Goal: Task Accomplishment & Management: Use online tool/utility

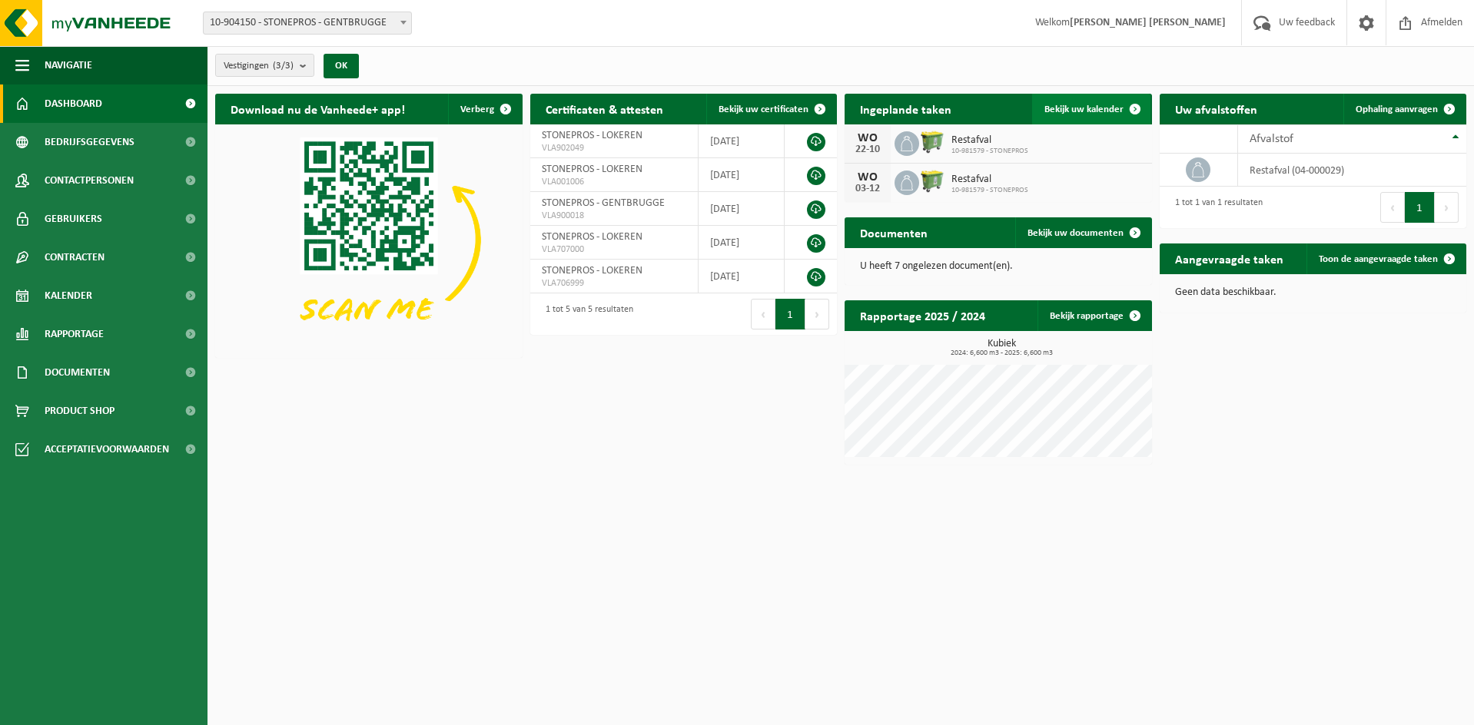
click at [1103, 110] on span "Bekijk uw kalender" at bounding box center [1083, 109] width 79 height 10
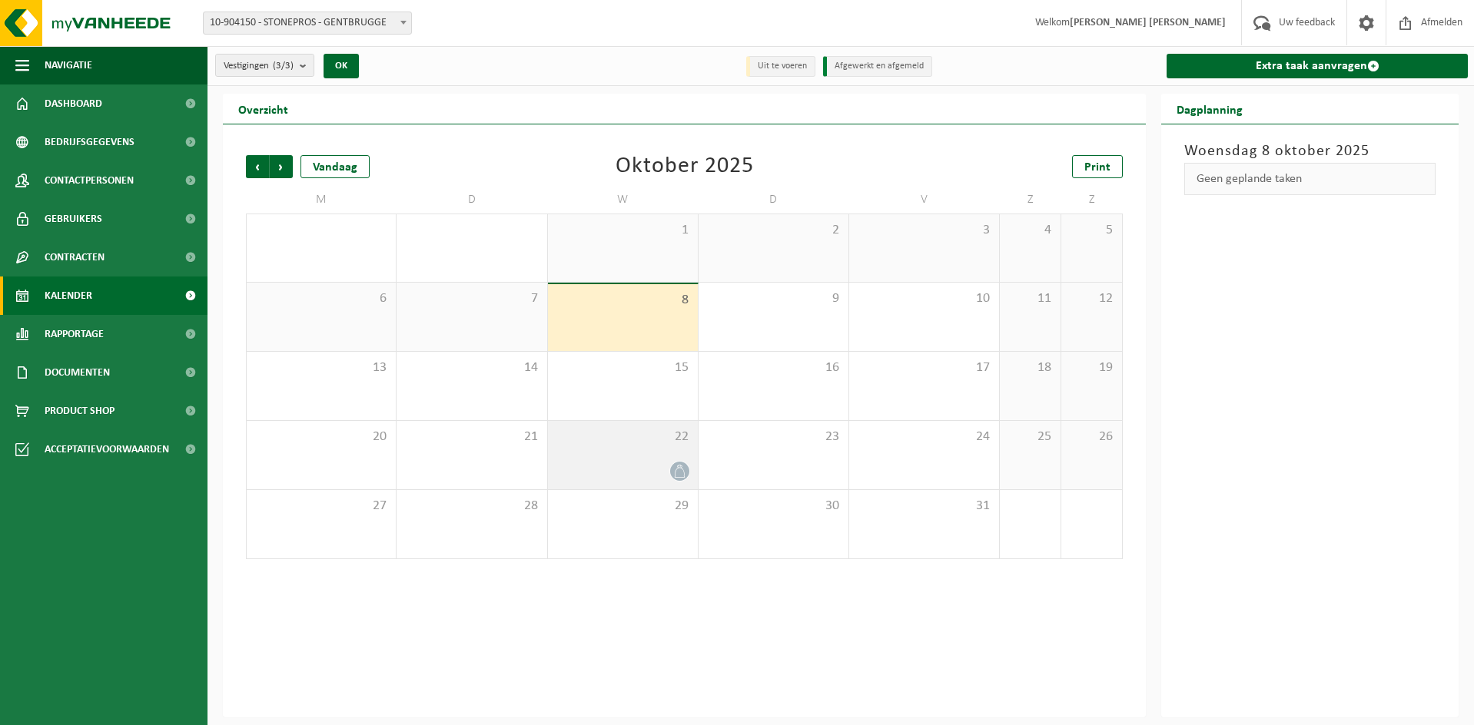
click at [650, 456] on div "22" at bounding box center [623, 455] width 150 height 68
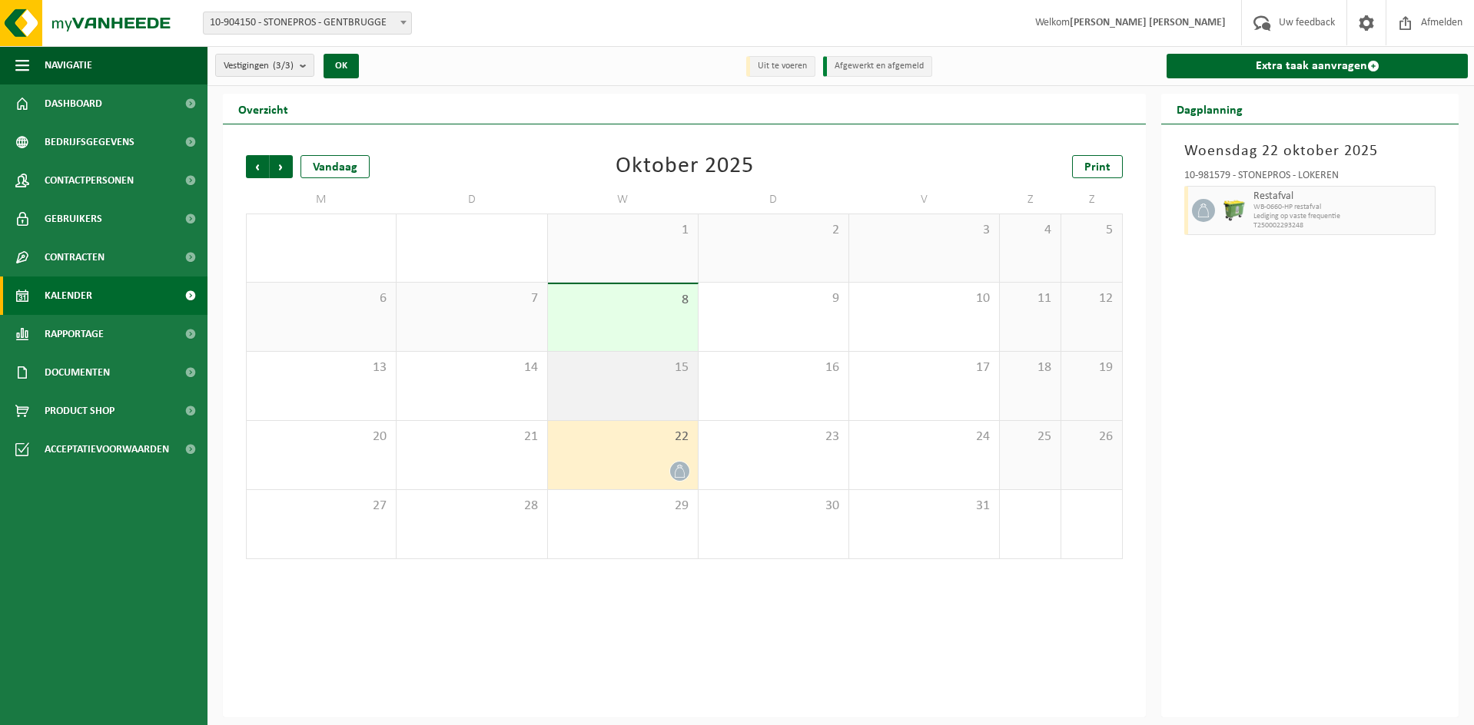
click at [658, 396] on div "15" at bounding box center [623, 386] width 150 height 68
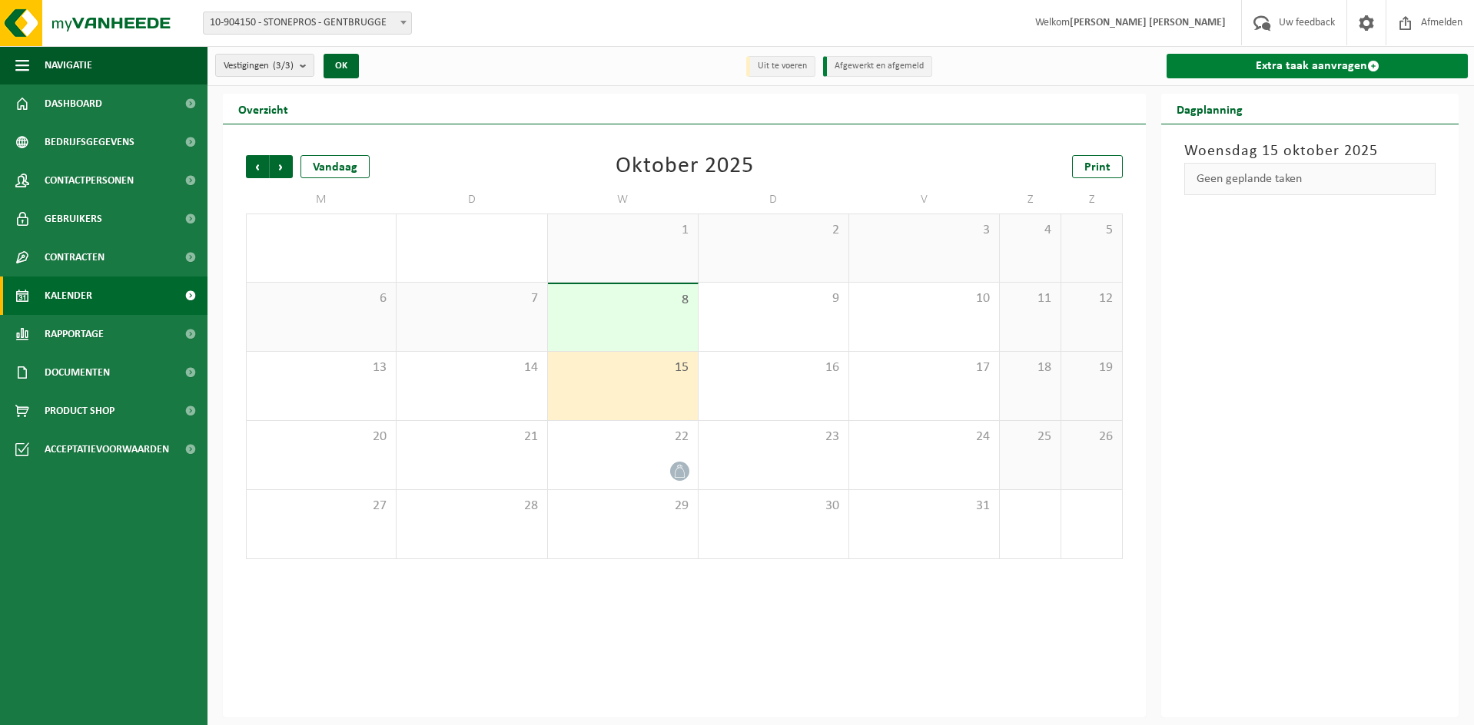
click at [1341, 71] on link "Extra taak aanvragen" at bounding box center [1316, 66] width 301 height 25
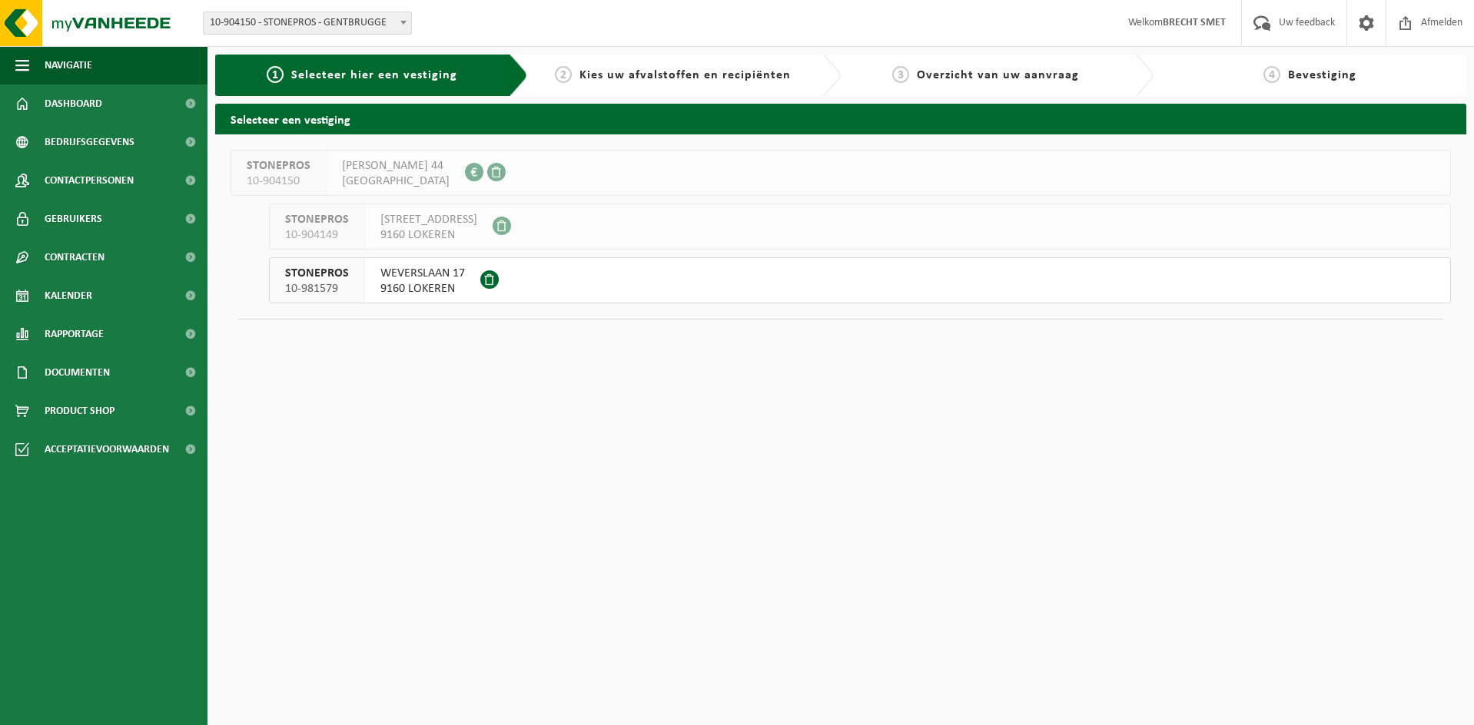
click at [400, 283] on span "9160 LOKEREN" at bounding box center [422, 288] width 85 height 15
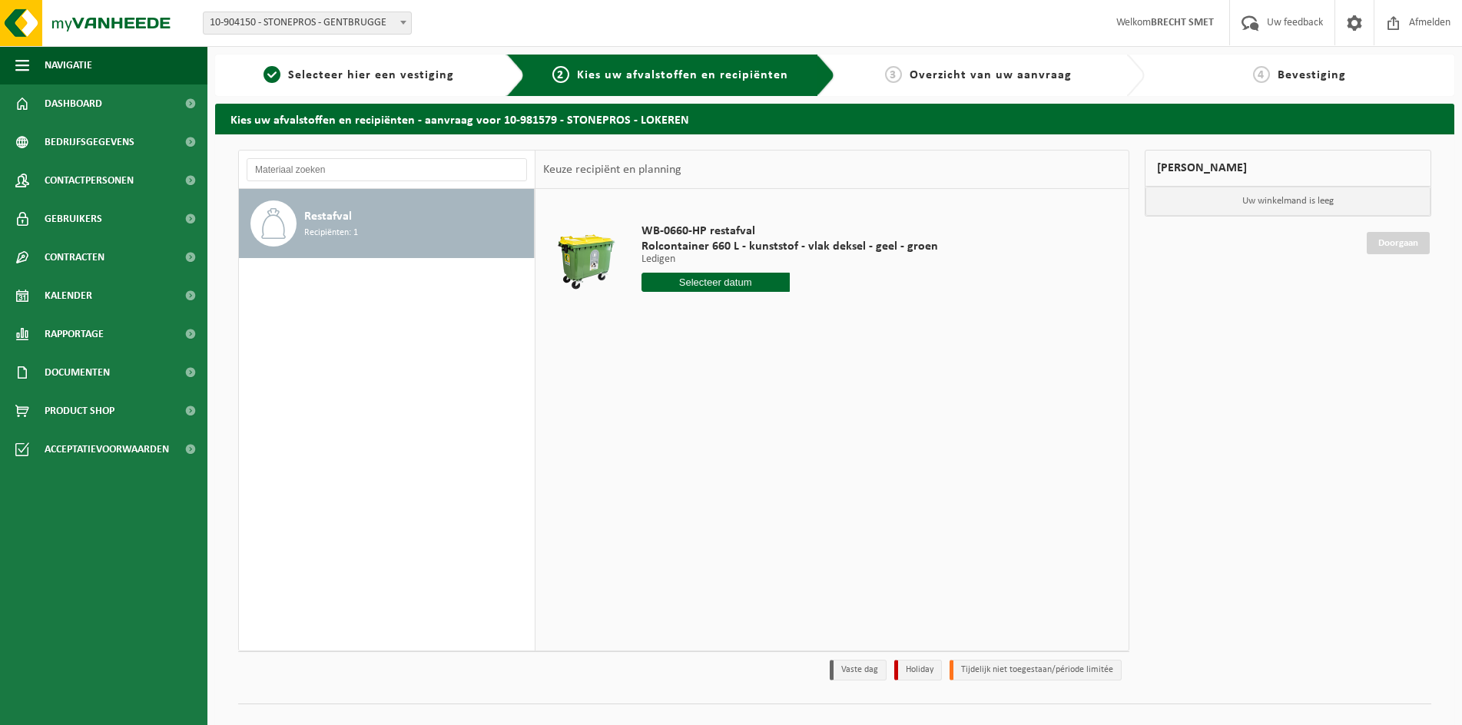
click at [700, 290] on input "text" at bounding box center [716, 282] width 148 height 19
click at [711, 416] on div "15" at bounding box center [709, 418] width 27 height 25
type input "Van [DATE]"
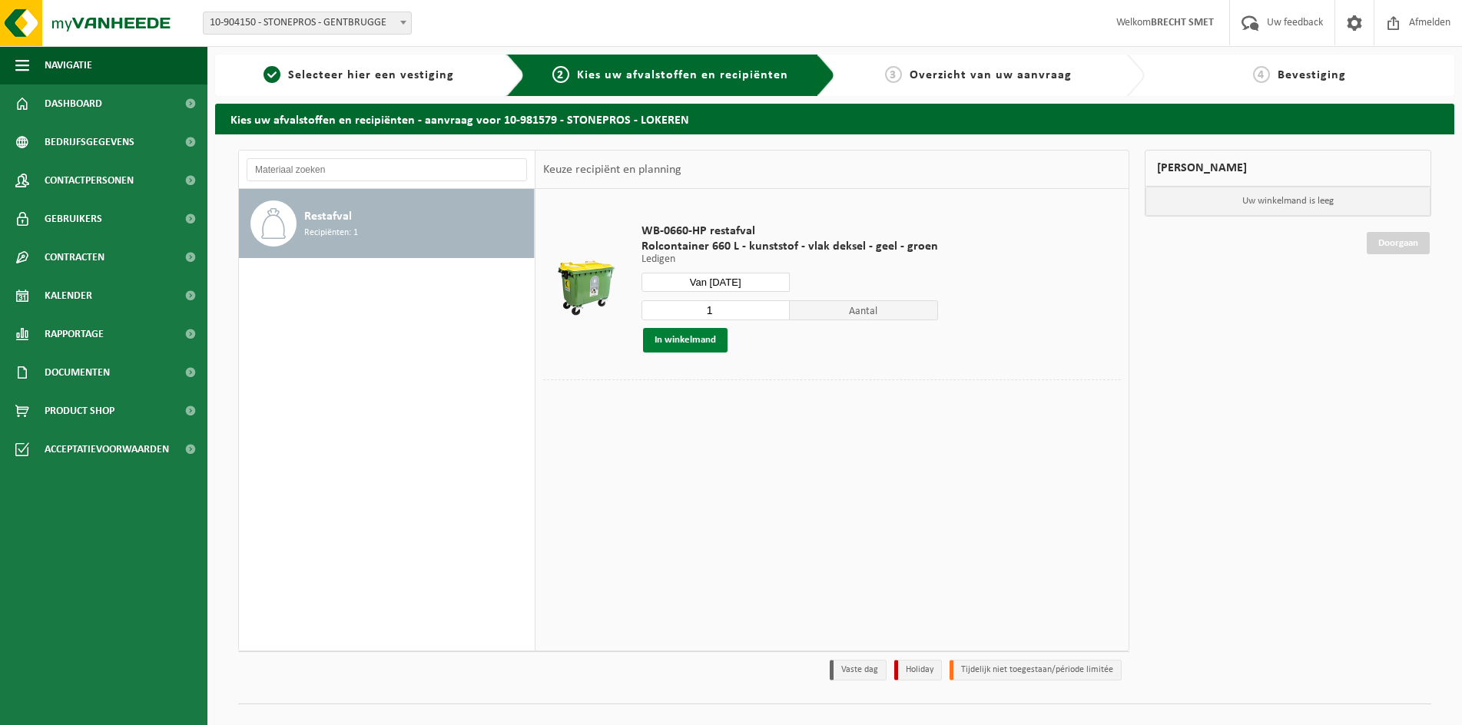
click at [701, 340] on button "In winkelmand" at bounding box center [685, 340] width 85 height 25
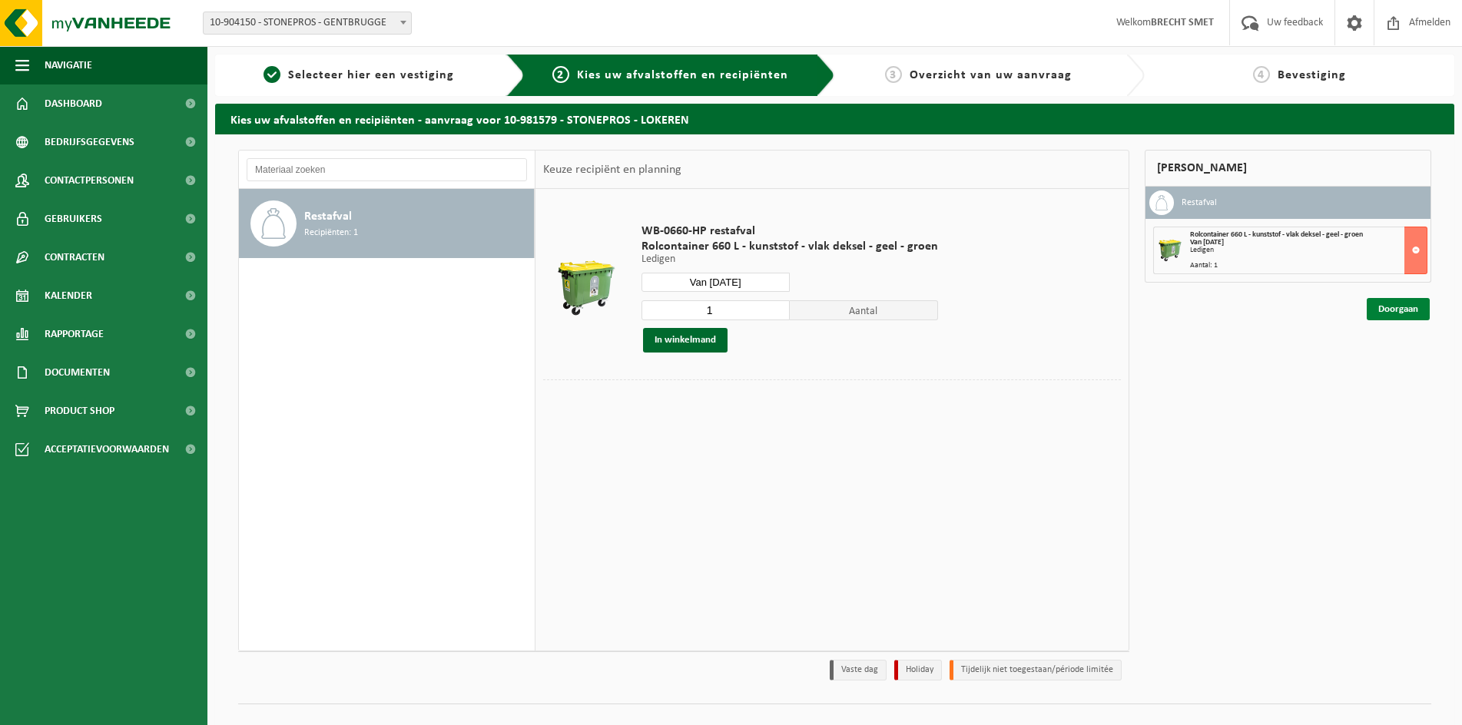
click at [1394, 300] on link "Doorgaan" at bounding box center [1398, 309] width 63 height 22
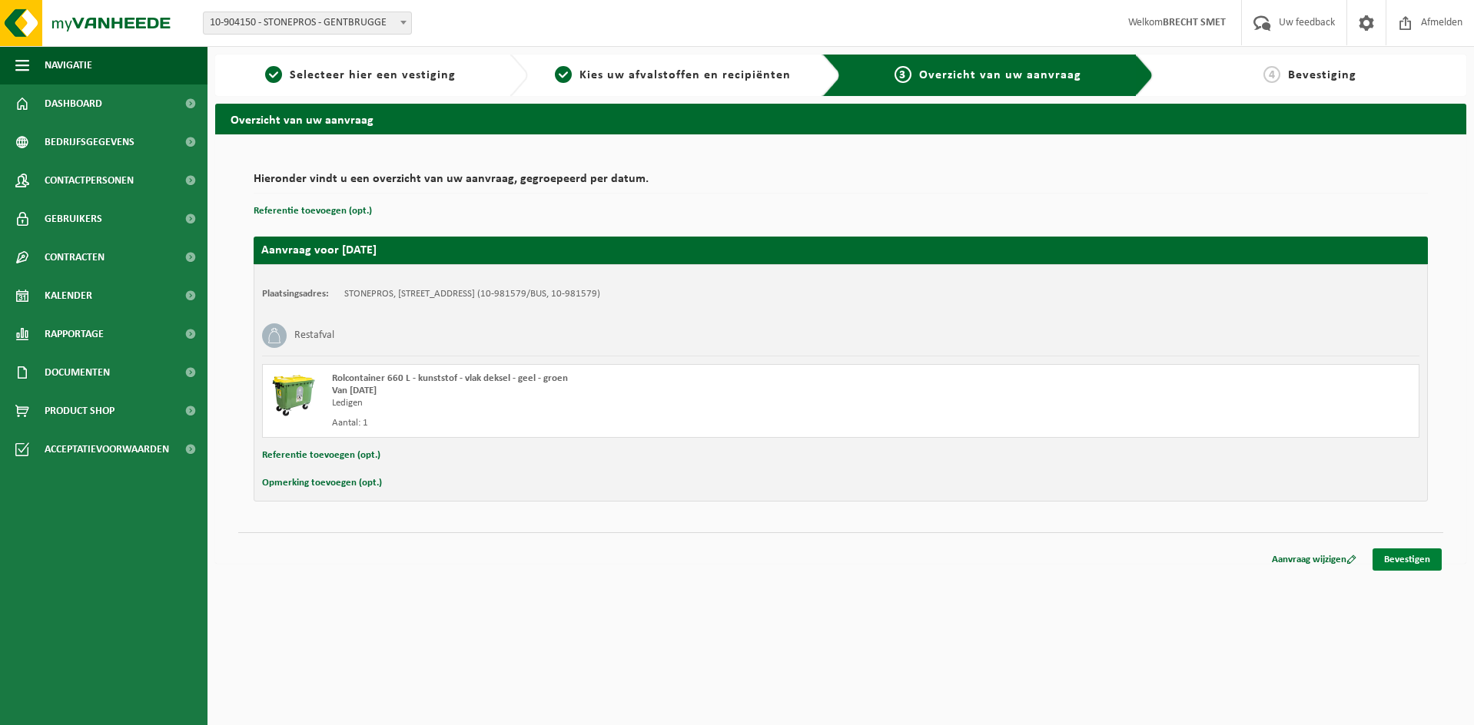
click at [1431, 566] on link "Bevestigen" at bounding box center [1406, 560] width 69 height 22
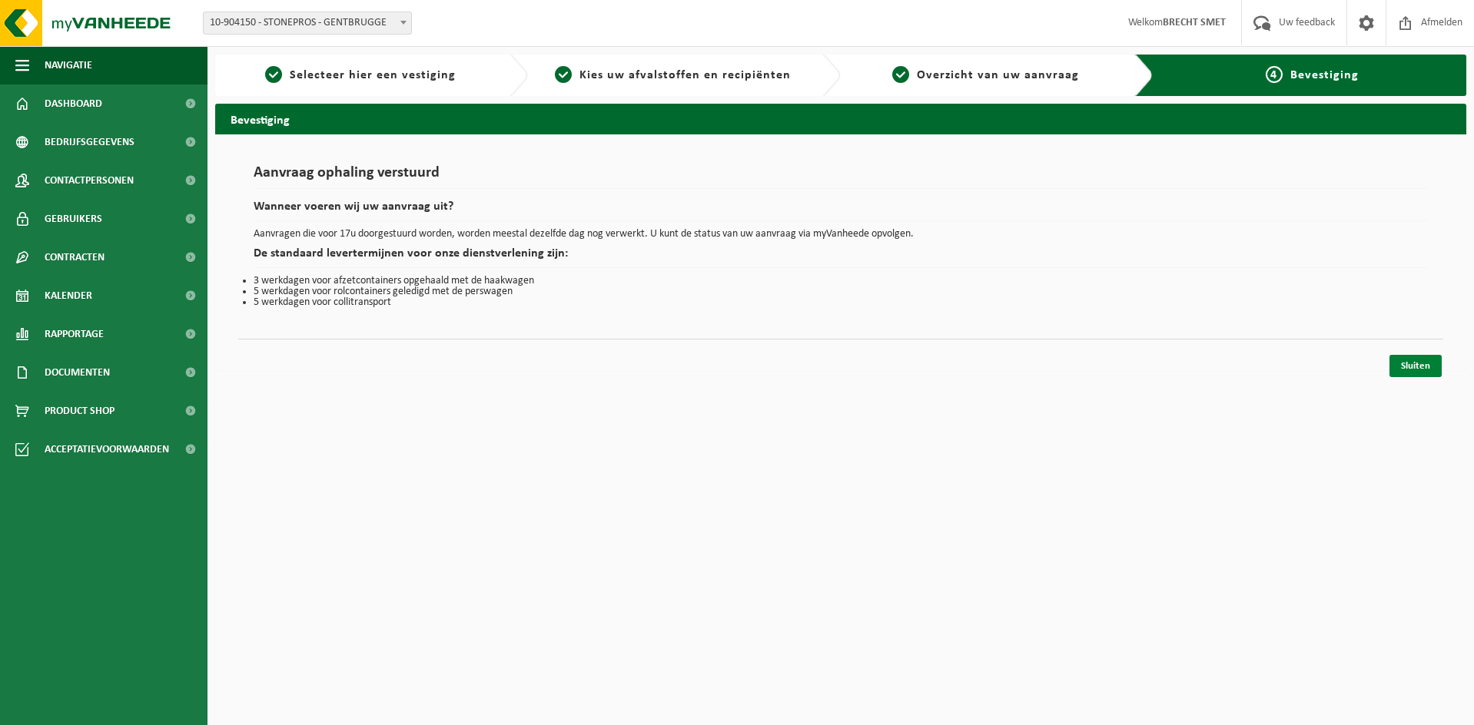
click at [1395, 366] on link "Sluiten" at bounding box center [1415, 366] width 52 height 22
